Goal: Task Accomplishment & Management: Use online tool/utility

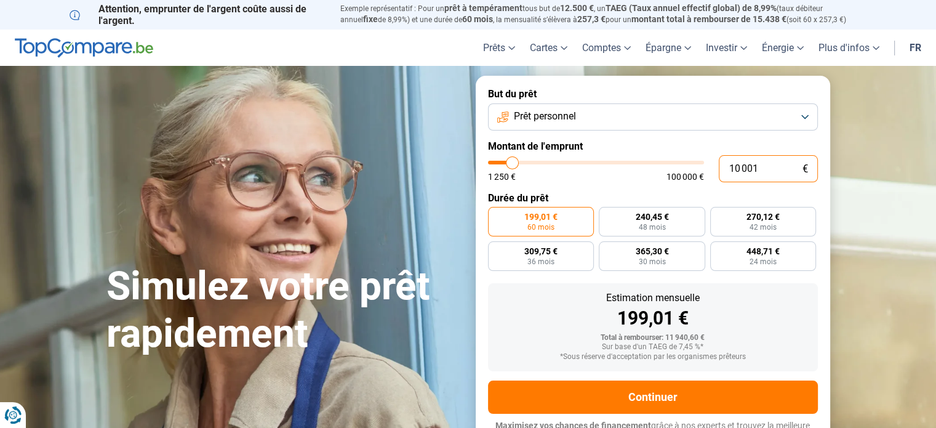
click at [763, 168] on input "10 001" at bounding box center [768, 168] width 99 height 27
type input "1 000"
type input "1250"
type input "100"
type input "1250"
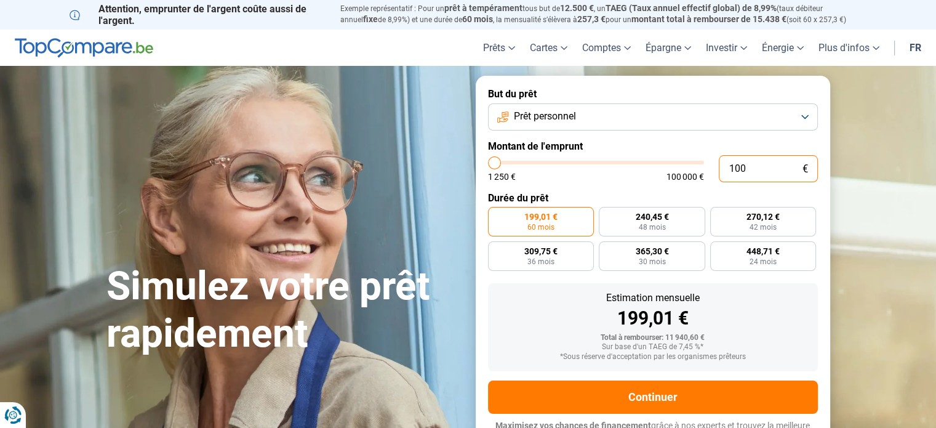
type input "10"
type input "1250"
type input "1"
type input "1250"
type input "0"
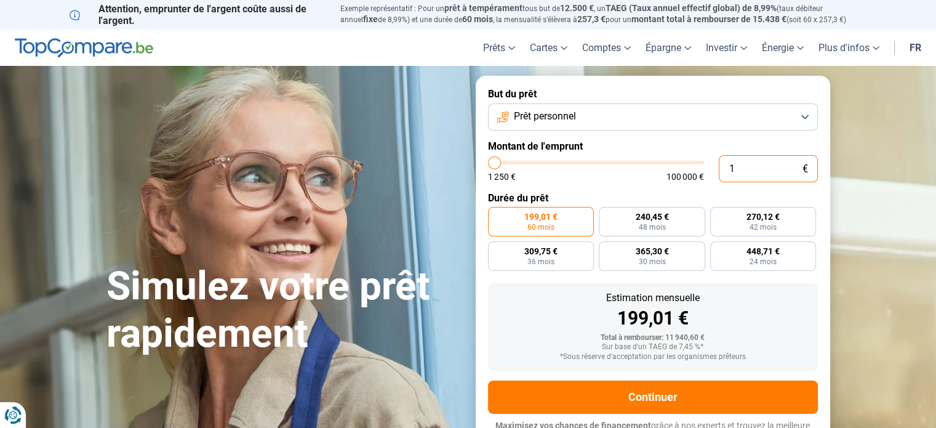
type input "1250"
type input "1 250"
type input "1250"
radio input "true"
type input "12 502"
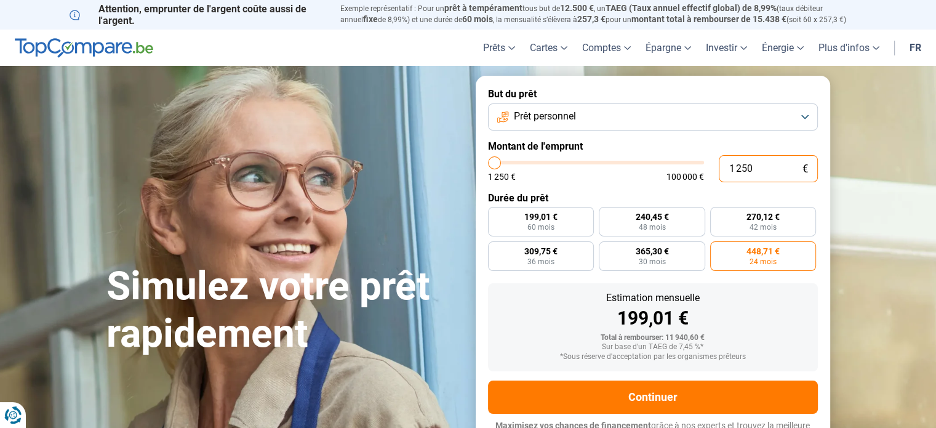
type input "12500"
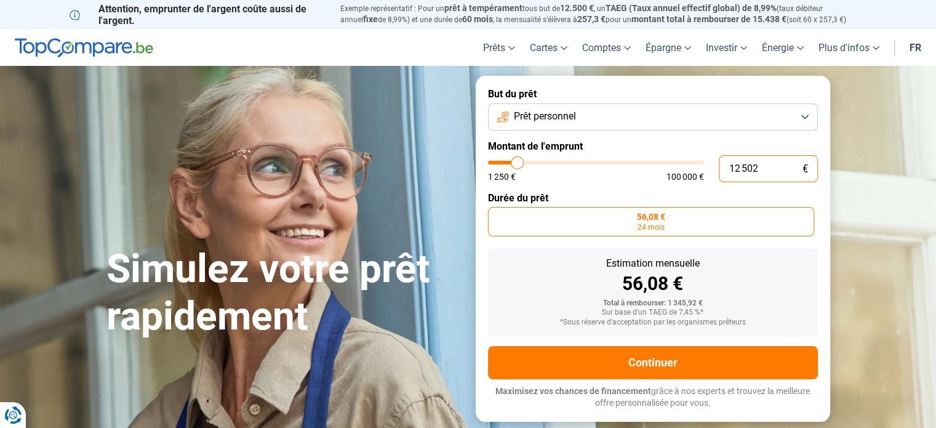
type input "125 024"
type input "100000"
type input "100 000"
type input "100000"
radio input "false"
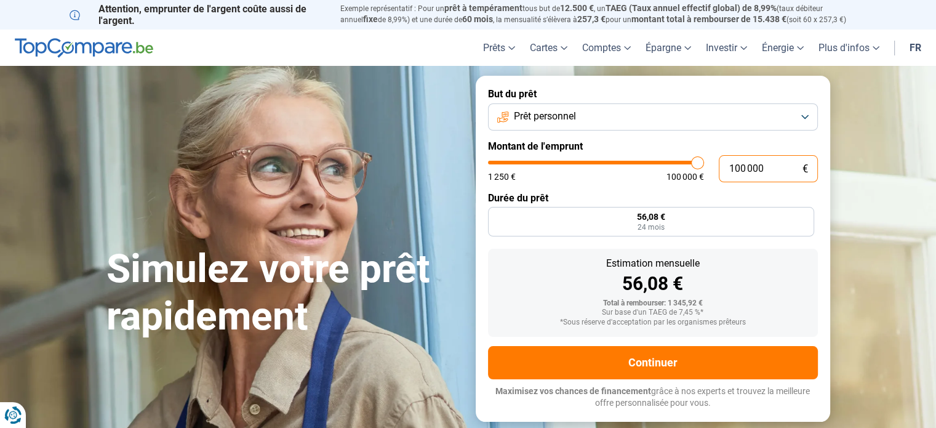
type input "10 000"
type input "10000"
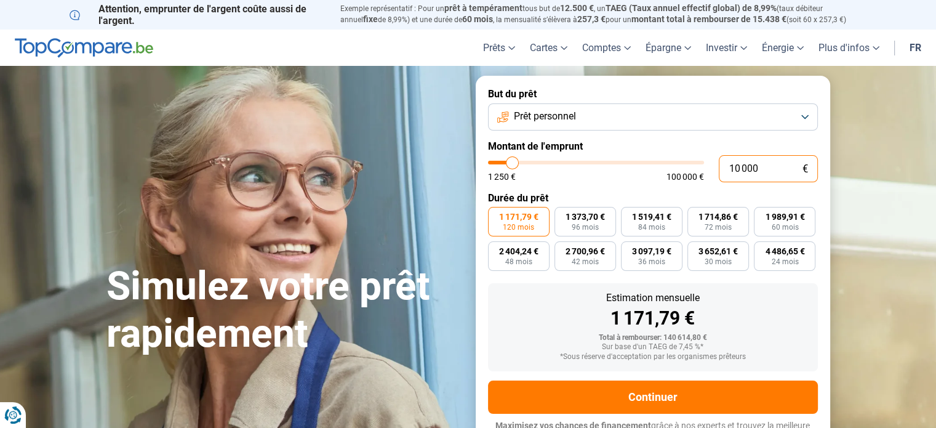
type input "1 000"
type input "1250"
type input "100"
type input "1250"
type input "10"
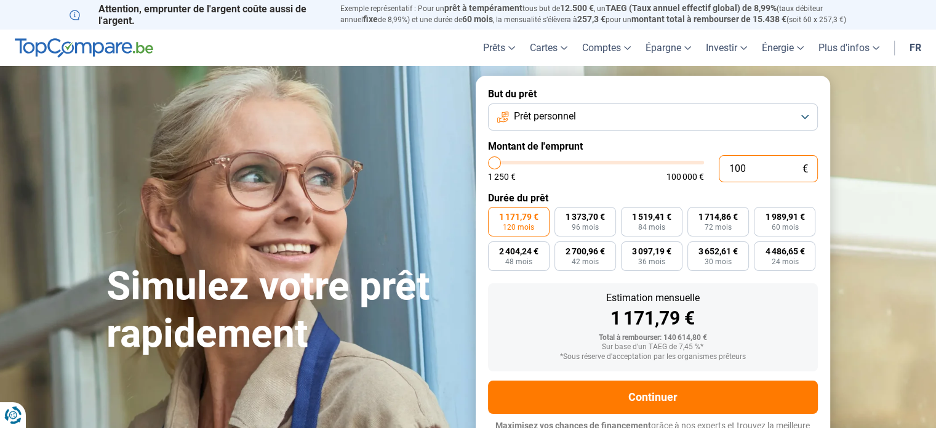
type input "1250"
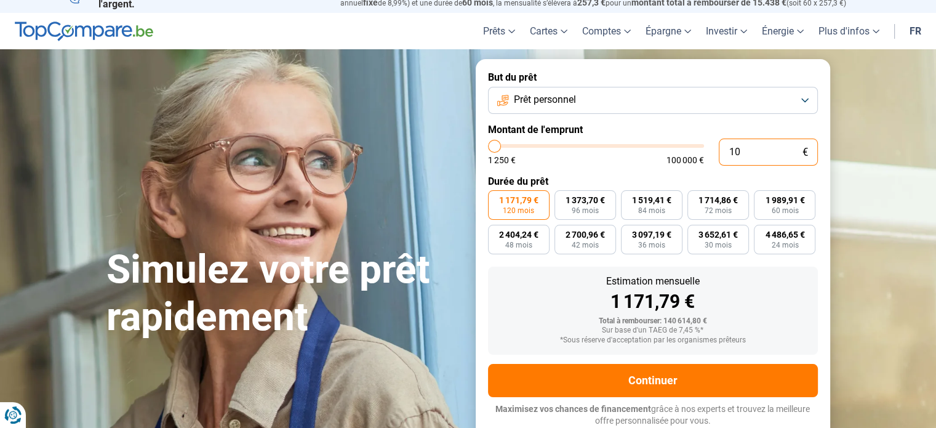
type input "1"
type input "1250"
type input "0"
type input "1250"
type input "2"
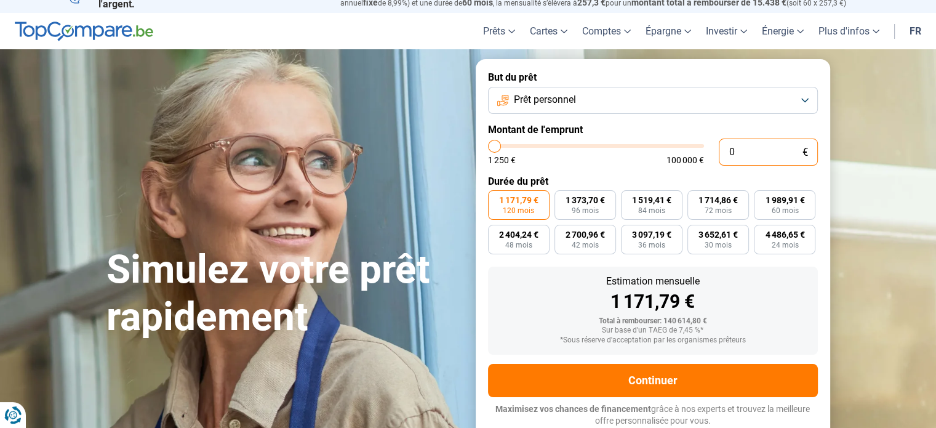
type input "1250"
type input "24"
type input "1250"
type input "240"
type input "1250"
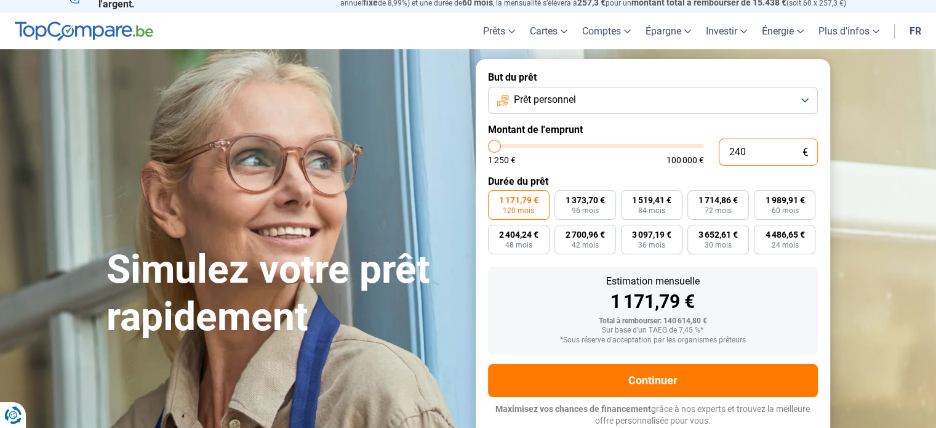
type input "2 400"
type input "2500"
type input "24 000"
type input "24000"
type input "24 000"
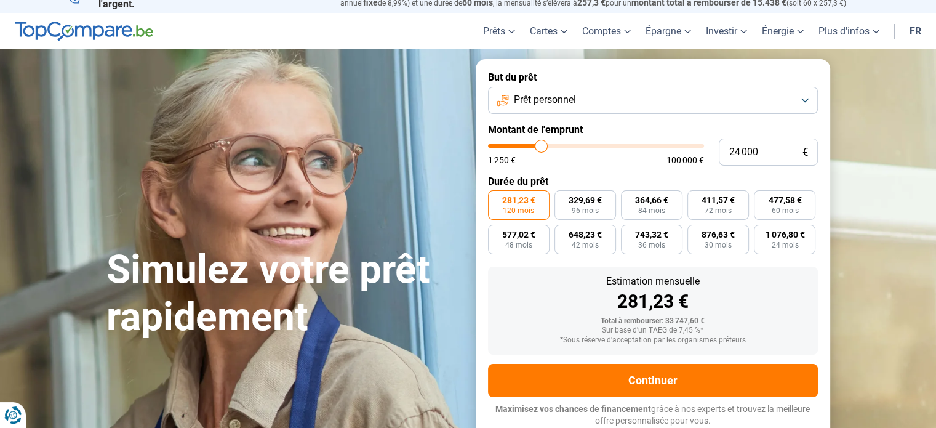
drag, startPoint x: 652, startPoint y: 201, endPoint x: 411, endPoint y: 312, distance: 265.5
click at [411, 312] on h1 "Simulez votre prêt rapidement" at bounding box center [283, 293] width 354 height 95
